Goal: Task Accomplishment & Management: Manage account settings

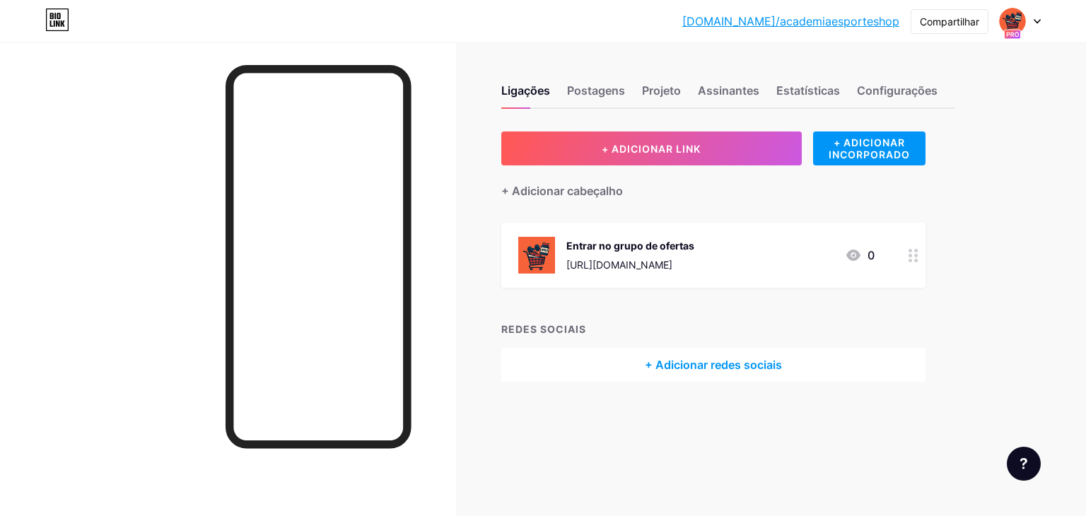
click at [621, 259] on font "[URL][DOMAIN_NAME]" at bounding box center [620, 265] width 106 height 12
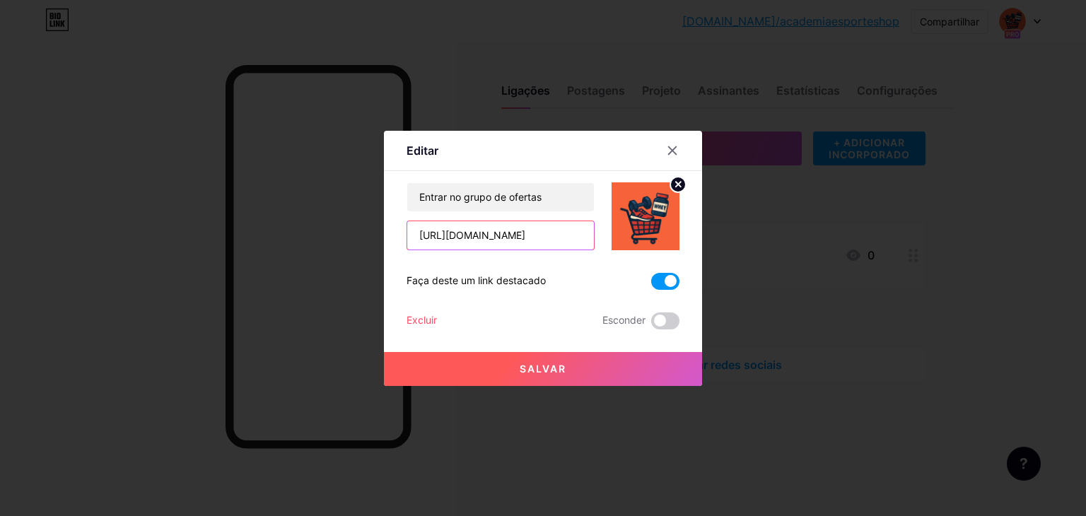
click at [521, 242] on input "[URL][DOMAIN_NAME]" at bounding box center [500, 235] width 187 height 28
click at [521, 241] on input "[URL][DOMAIN_NAME]" at bounding box center [500, 235] width 187 height 28
paste input "[URL][DOMAIN_NAME]"
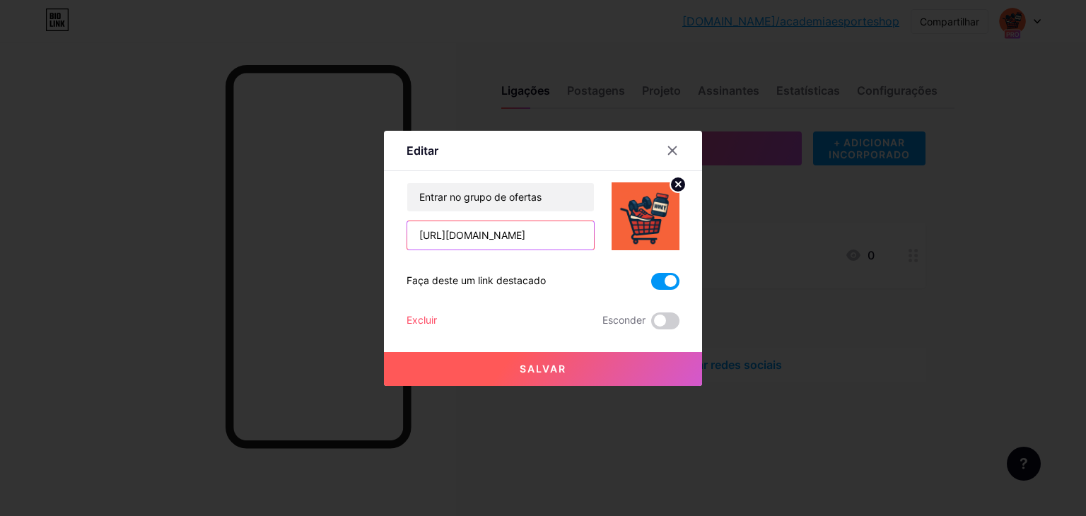
type input "[URL][DOMAIN_NAME]"
click at [540, 363] on font "Salvar" at bounding box center [543, 369] width 47 height 12
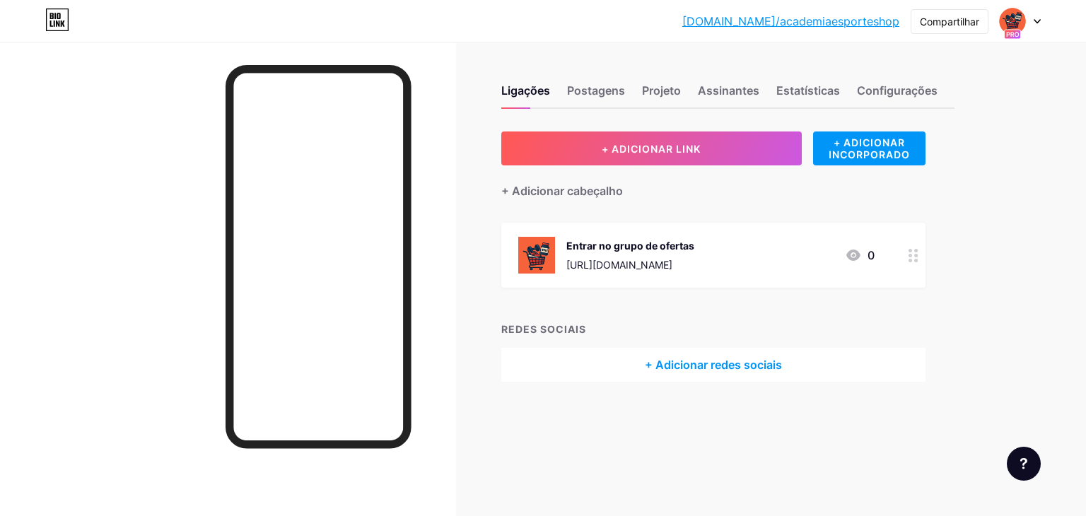
click at [641, 243] on font "Entrar no grupo de ofertas" at bounding box center [631, 246] width 128 height 12
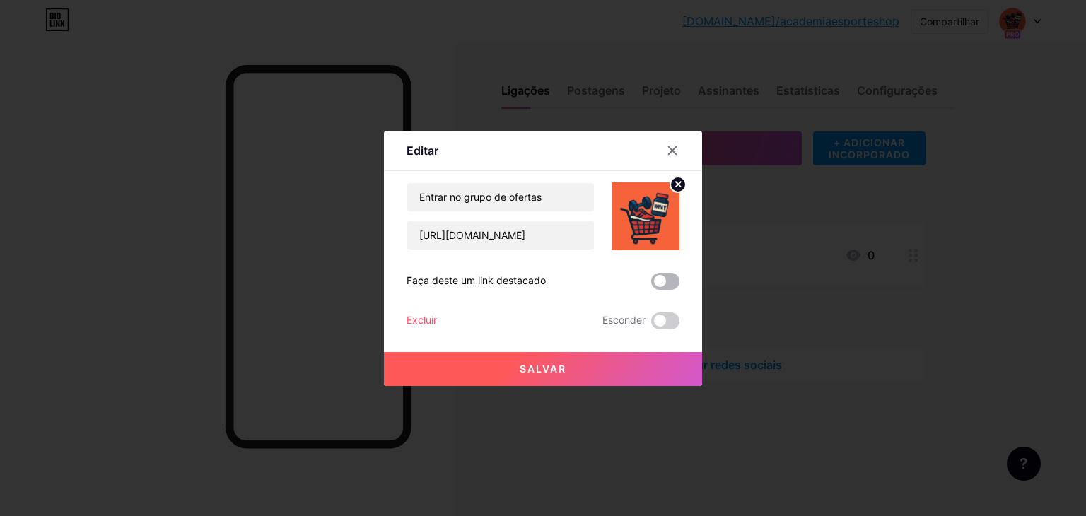
click at [668, 281] on span at bounding box center [665, 281] width 28 height 17
click at [651, 285] on input "checkbox" at bounding box center [651, 285] width 0 height 0
click at [593, 361] on button "Salvar" at bounding box center [543, 369] width 318 height 34
